Goal: Use online tool/utility: Utilize a website feature to perform a specific function

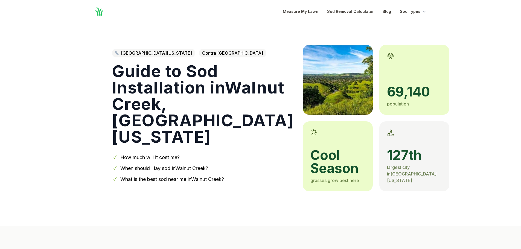
click at [148, 159] on link "How much will it cost me?" at bounding box center [149, 157] width 59 height 6
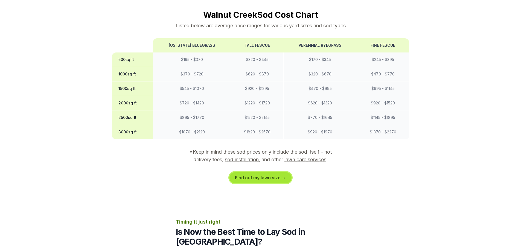
click at [255, 172] on link "Find out my lawn size →" at bounding box center [260, 177] width 62 height 11
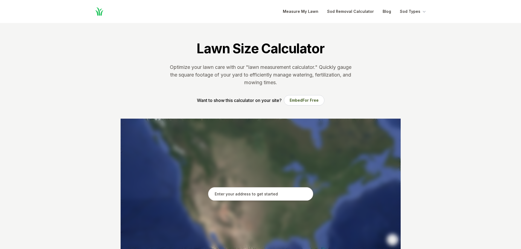
click at [254, 196] on input "text" at bounding box center [260, 194] width 105 height 14
type input "1"
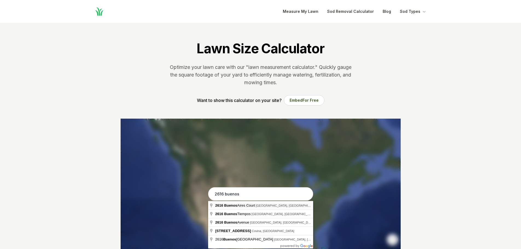
type input "[STREET_ADDRESS]"
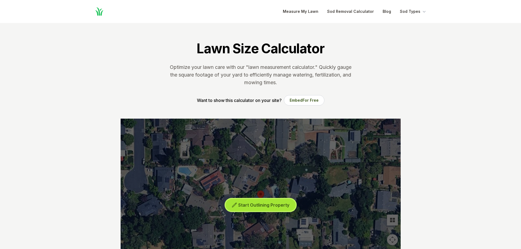
click at [265, 208] on span "Start Outlining Property" at bounding box center [263, 204] width 51 height 5
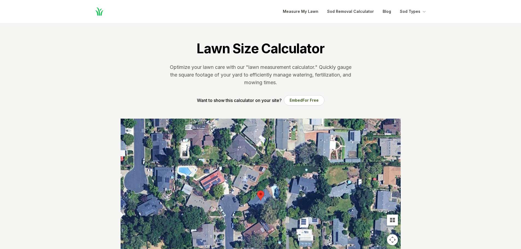
click at [264, 188] on div at bounding box center [261, 201] width 280 height 164
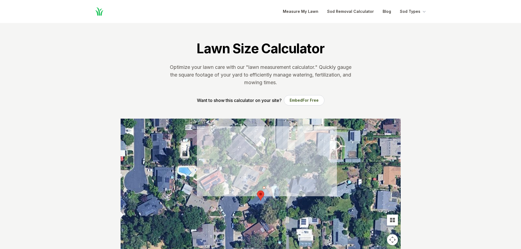
click at [270, 183] on div at bounding box center [261, 201] width 280 height 164
click at [282, 183] on div at bounding box center [261, 201] width 280 height 164
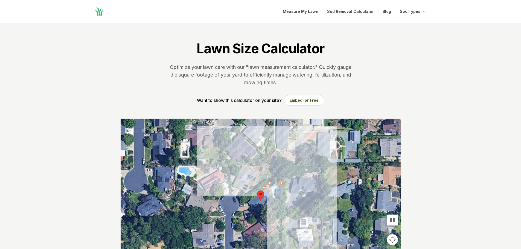
click at [284, 197] on div at bounding box center [261, 201] width 280 height 164
click at [273, 200] on div at bounding box center [261, 201] width 280 height 164
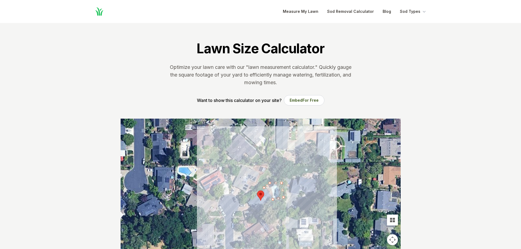
click at [267, 194] on div at bounding box center [261, 201] width 280 height 164
click at [270, 192] on div at bounding box center [261, 201] width 280 height 164
click at [265, 188] on div at bounding box center [261, 201] width 280 height 164
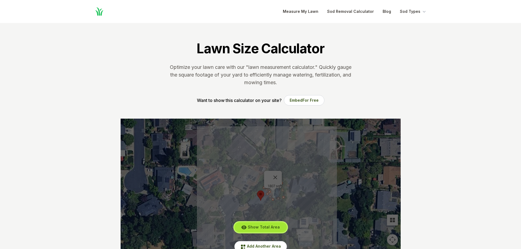
click at [261, 227] on span "Show Total Area" at bounding box center [264, 227] width 32 height 5
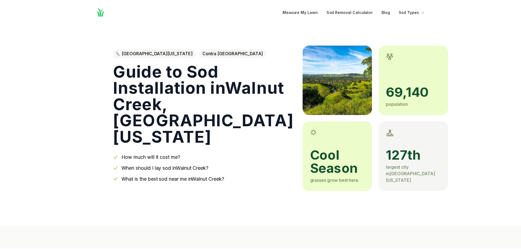
scroll to position [466, 0]
